Goal: Task Accomplishment & Management: Use online tool/utility

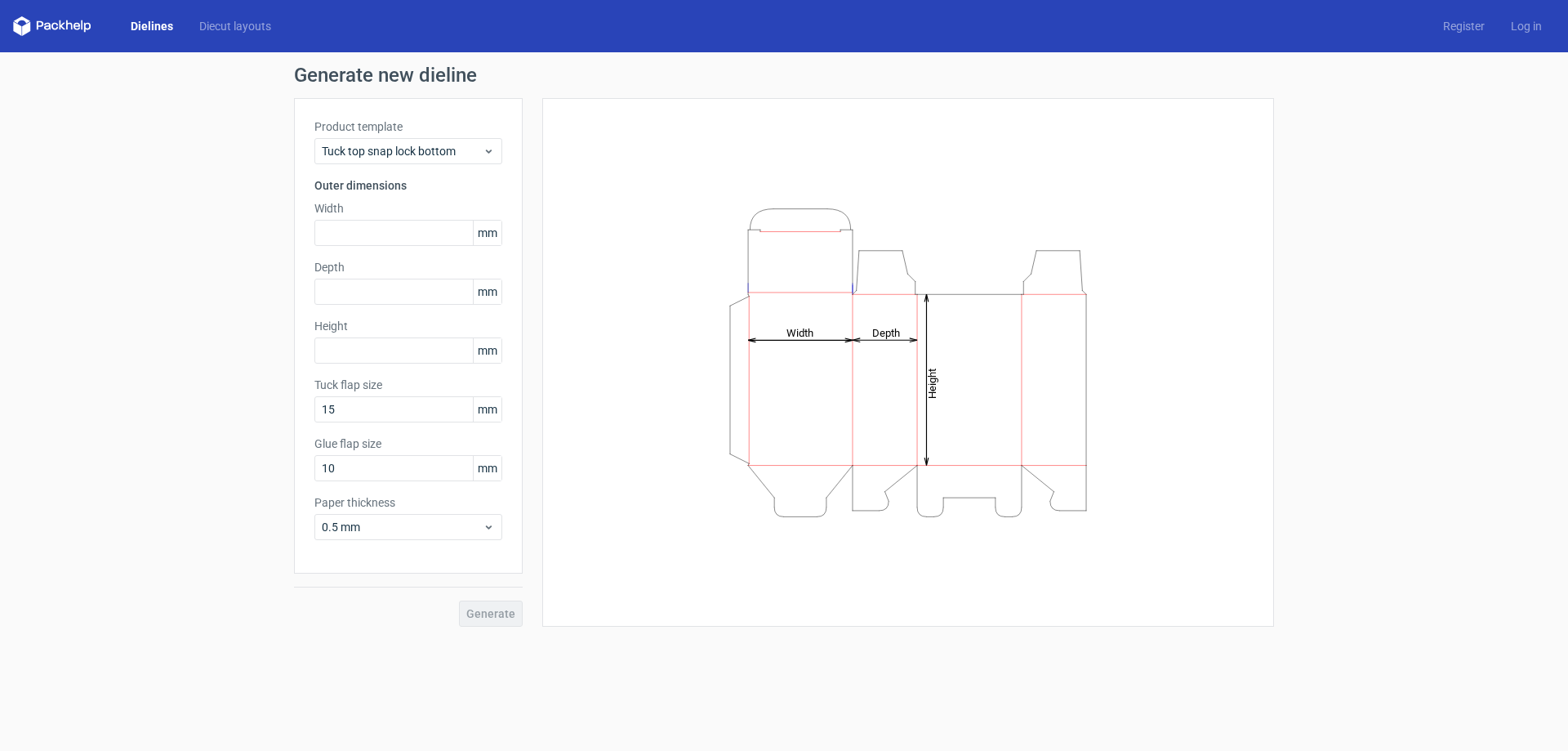
click at [402, 136] on div "Product template Tuck top snap lock bottom" at bounding box center [408, 141] width 188 height 46
click at [393, 150] on span "Tuck top snap lock bottom" at bounding box center [402, 151] width 161 height 16
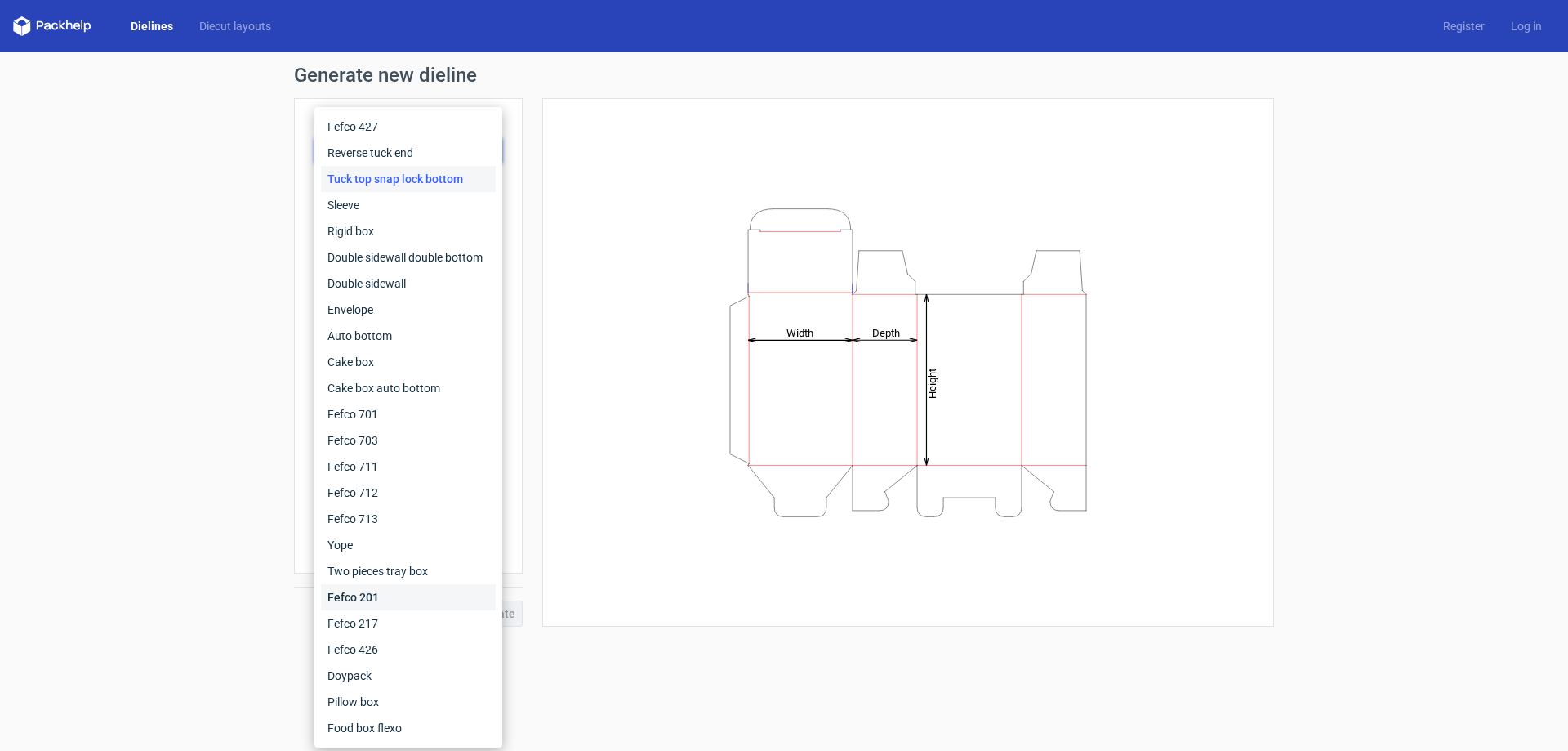
click at [378, 595] on div "Fefco 201" at bounding box center [408, 597] width 175 height 26
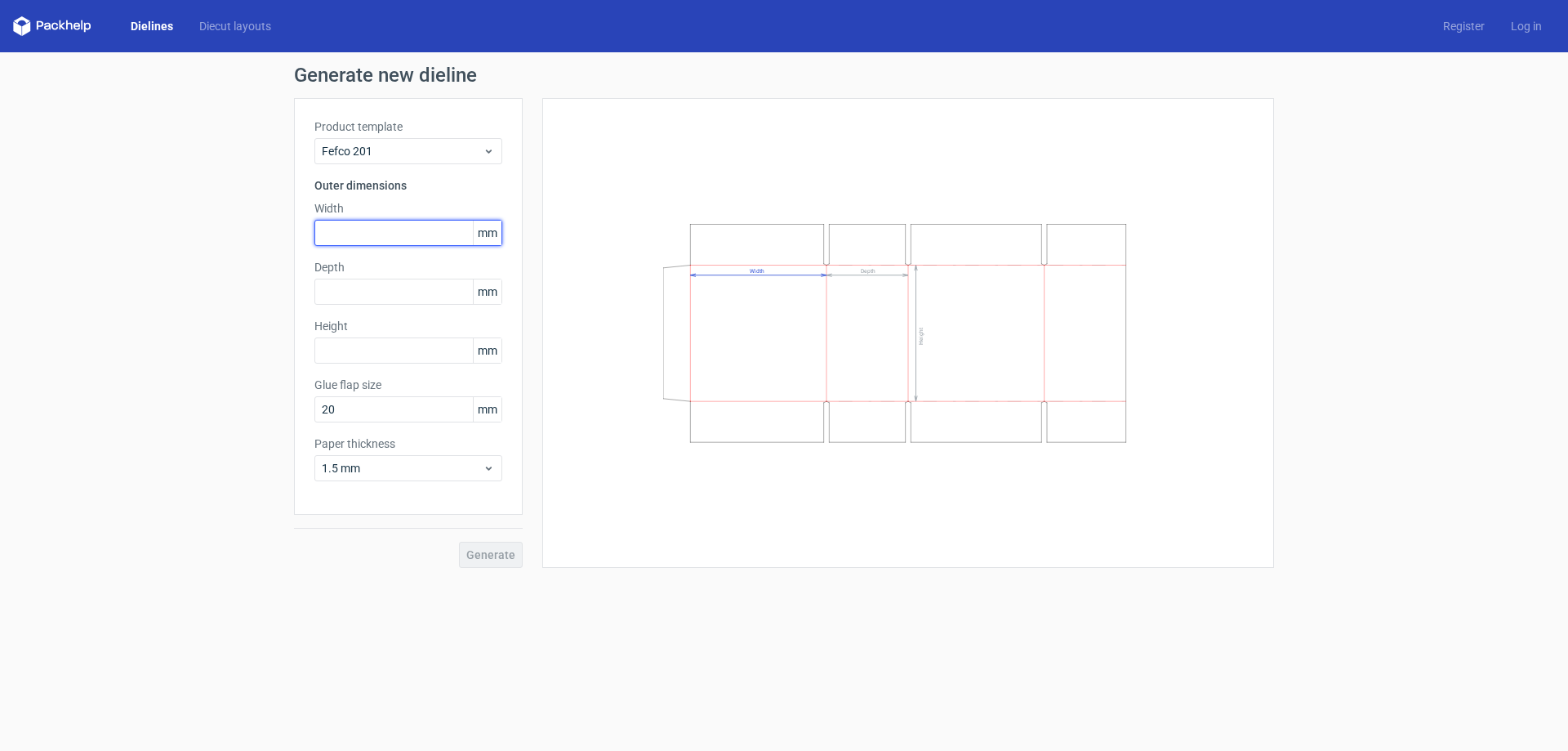
click at [374, 239] on input "text" at bounding box center [408, 233] width 188 height 26
type input "465"
click at [368, 301] on input "text" at bounding box center [408, 292] width 188 height 26
type input "32"
click at [370, 350] on input "text" at bounding box center [408, 351] width 188 height 26
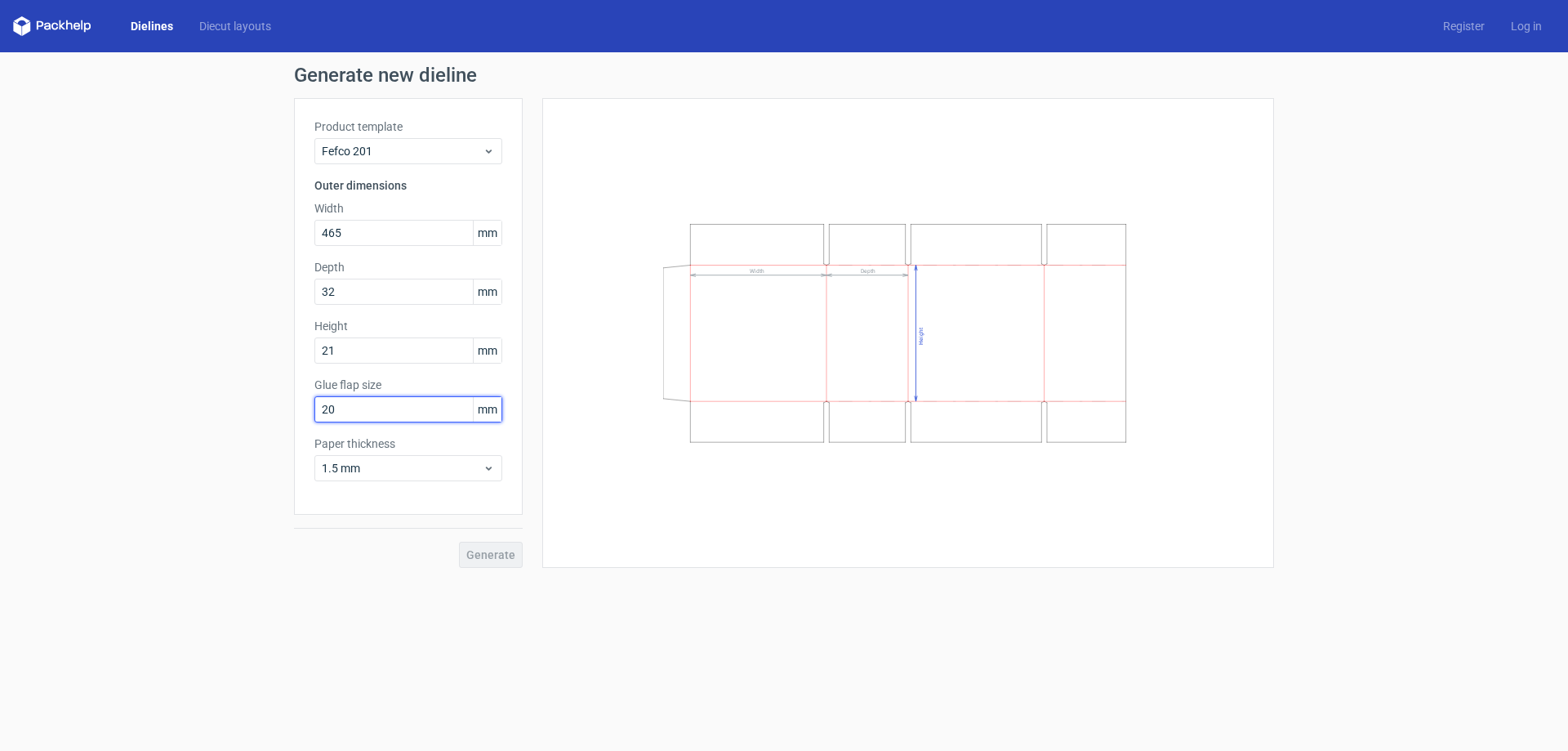
click at [388, 419] on div "Glue flap size 20 mm" at bounding box center [408, 400] width 188 height 46
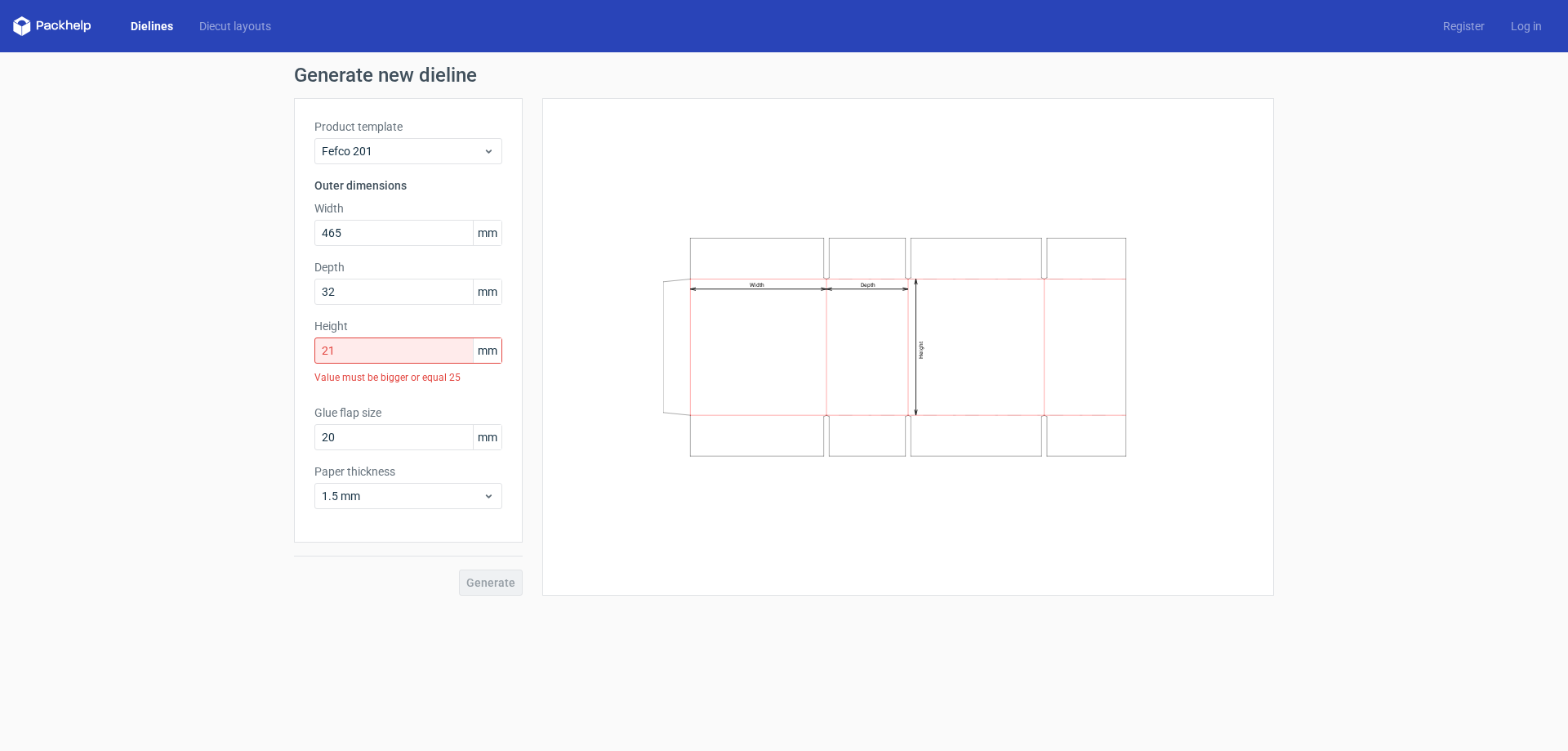
click at [506, 567] on div "Generate" at bounding box center [408, 569] width 229 height 53
click at [498, 581] on div "Generate" at bounding box center [408, 569] width 229 height 53
click at [373, 349] on input "21" at bounding box center [408, 351] width 188 height 26
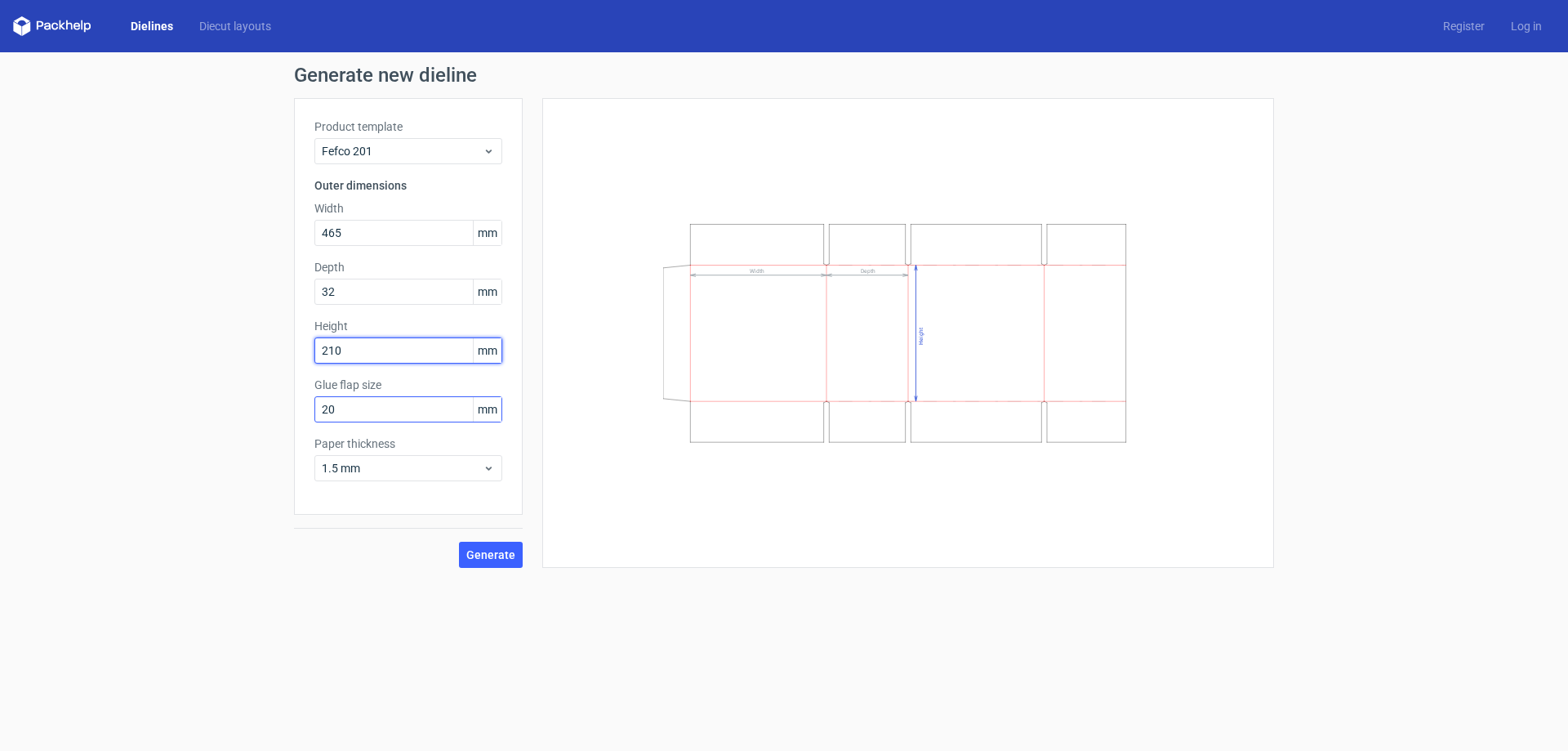
type input "210"
click at [365, 412] on input "20" at bounding box center [408, 409] width 188 height 26
click at [498, 553] on span "Generate" at bounding box center [491, 555] width 49 height 11
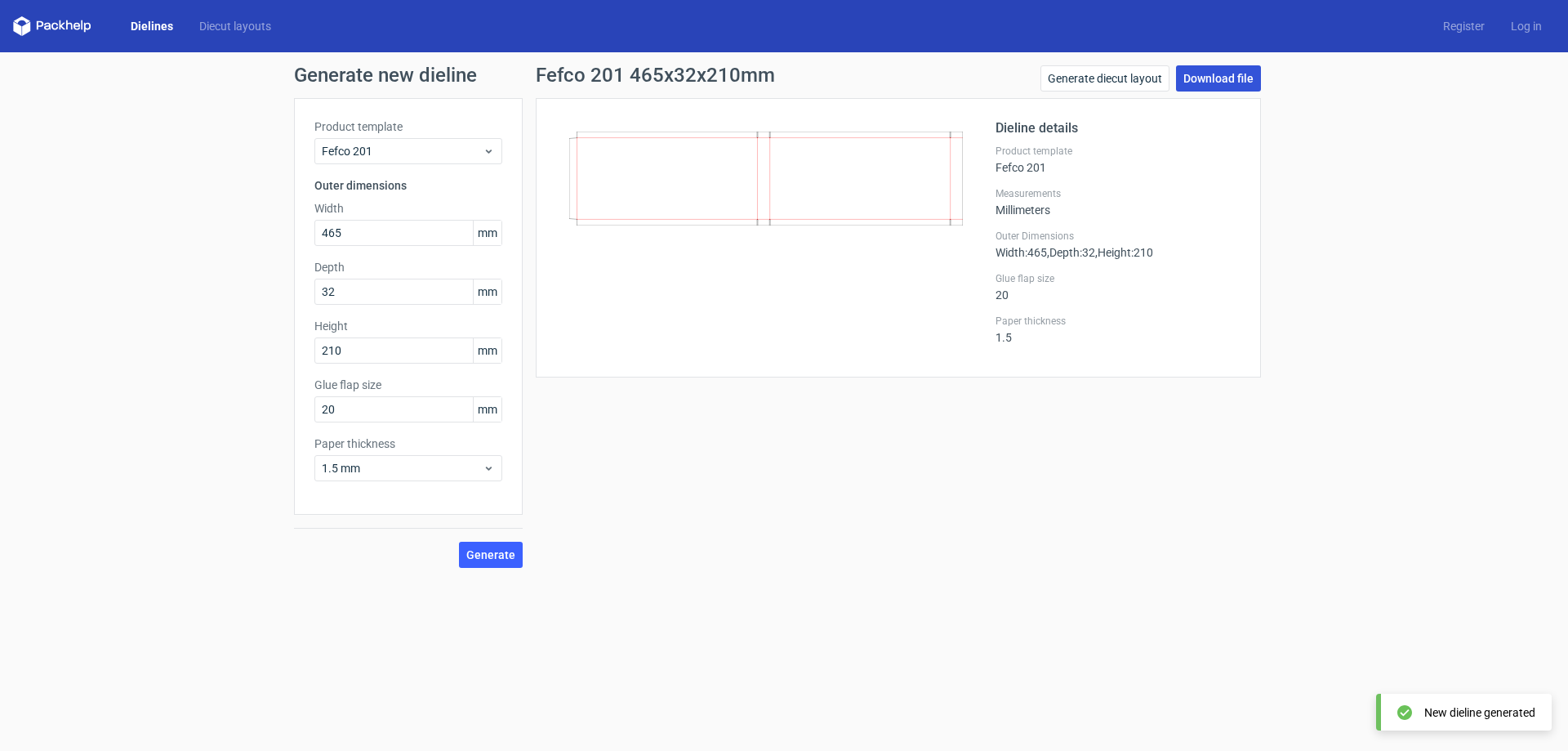
click at [1227, 86] on link "Download file" at bounding box center [1218, 78] width 85 height 26
click at [349, 294] on input "32" at bounding box center [408, 292] width 188 height 26
type input "320"
click at [359, 338] on input "210" at bounding box center [408, 351] width 188 height 26
click at [490, 549] on span "Generate" at bounding box center [491, 555] width 49 height 11
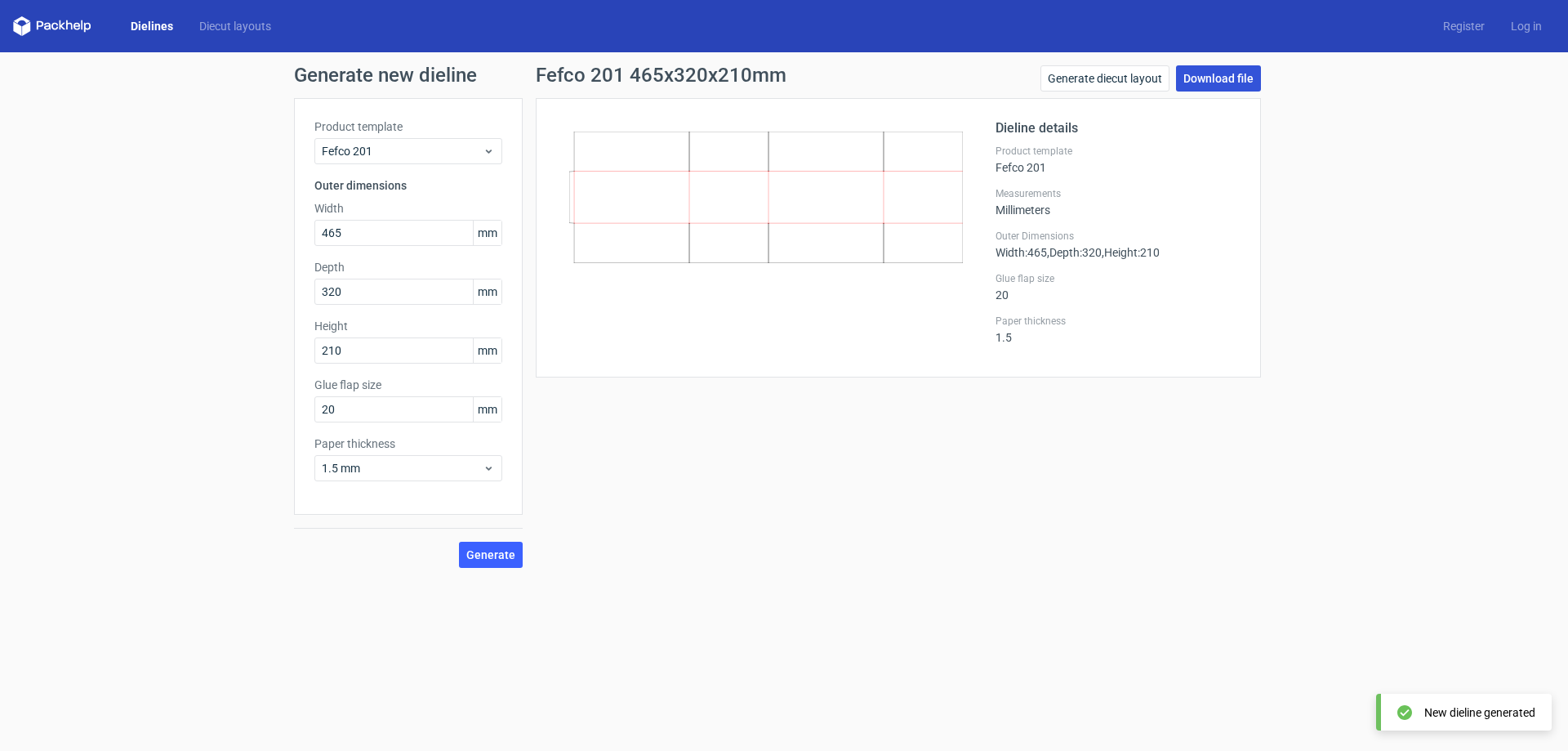
click at [1210, 77] on link "Download file" at bounding box center [1218, 78] width 85 height 26
